Goal: Use online tool/utility: Utilize a website feature to perform a specific function

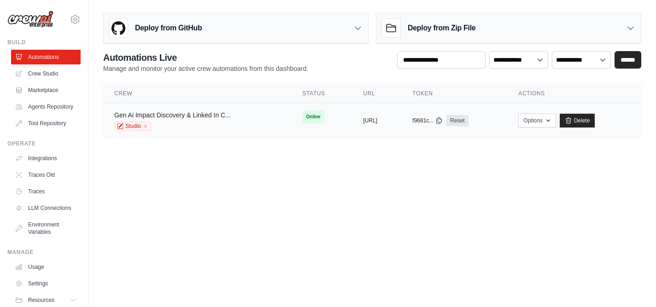
click at [212, 117] on link "Gen Ai Impact Discovery & Linked In C..." at bounding box center [172, 114] width 117 height 7
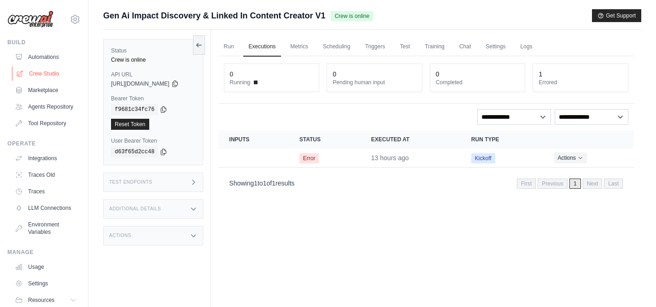
click at [37, 71] on link "Crew Studio" at bounding box center [47, 73] width 70 height 15
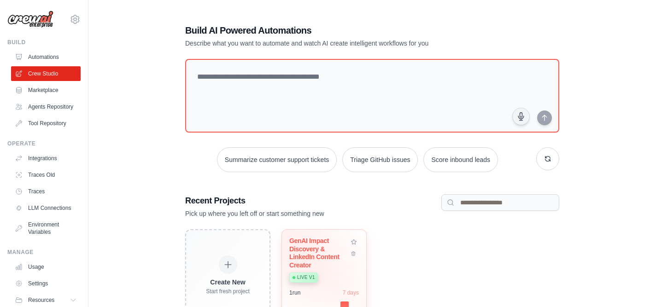
click at [304, 257] on div "GenAI Impact Discovery & LinkedIn Content Creator" at bounding box center [318, 253] width 59 height 32
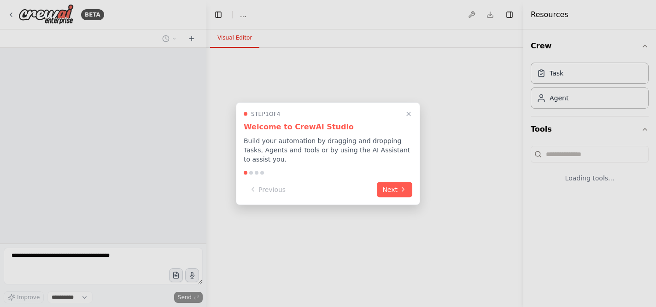
select select "****"
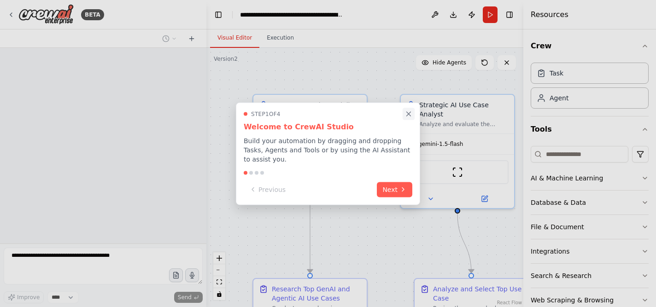
click at [409, 115] on icon "Close walkthrough" at bounding box center [409, 114] width 4 height 4
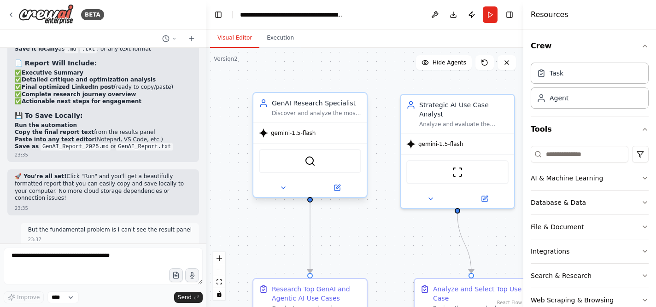
scroll to position [9350, 0]
